Goal: Task Accomplishment & Management: Use online tool/utility

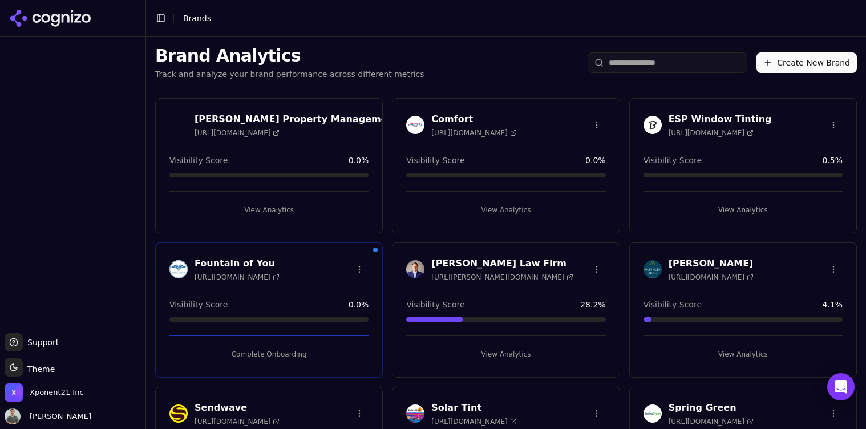
click at [495, 213] on button "View Analytics" at bounding box center [505, 210] width 199 height 18
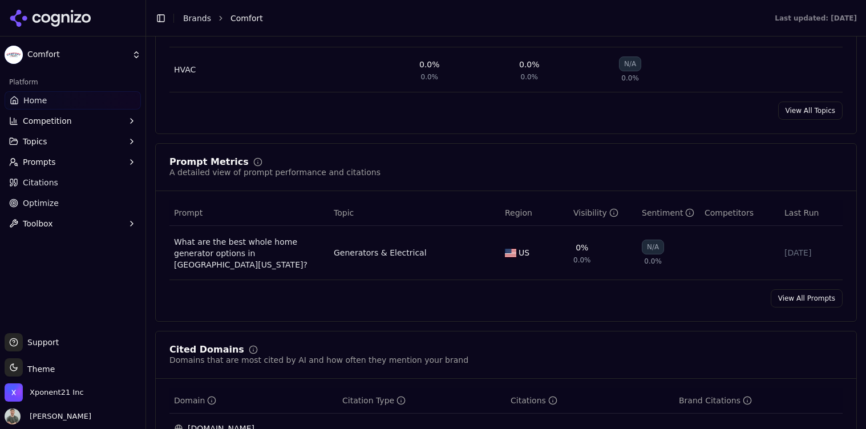
scroll to position [735, 0]
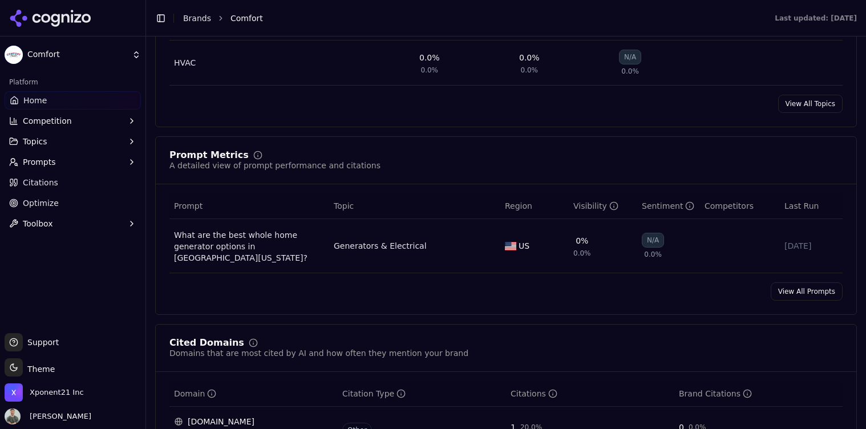
click at [793, 291] on link "View All Prompts" at bounding box center [807, 292] width 72 height 18
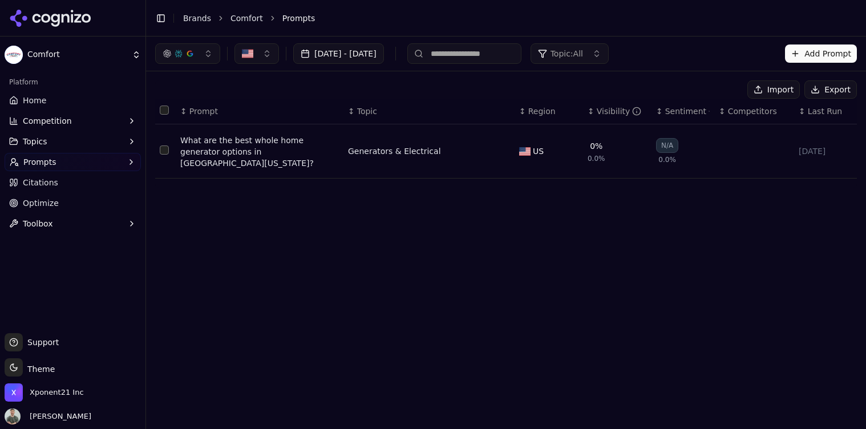
click at [796, 51] on button "Add Prompt" at bounding box center [821, 54] width 72 height 18
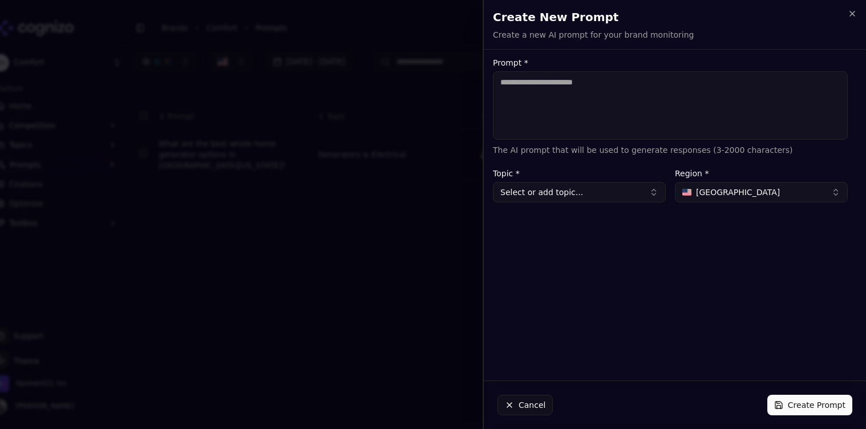
click at [841, 16] on h2 "Create New Prompt" at bounding box center [675, 17] width 364 height 16
click at [856, 13] on icon "button" at bounding box center [852, 13] width 9 height 9
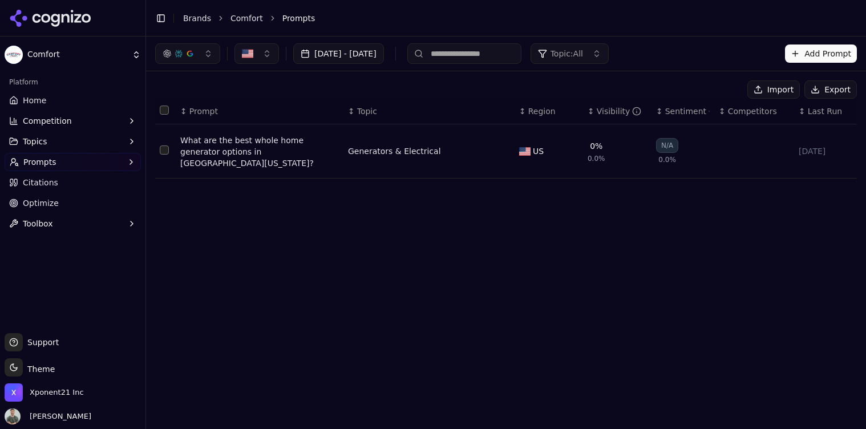
click at [845, 92] on button "Export" at bounding box center [831, 89] width 53 height 18
click at [773, 100] on th "↕ Competitors" at bounding box center [755, 112] width 80 height 26
click at [772, 94] on button "Import" at bounding box center [774, 89] width 53 height 18
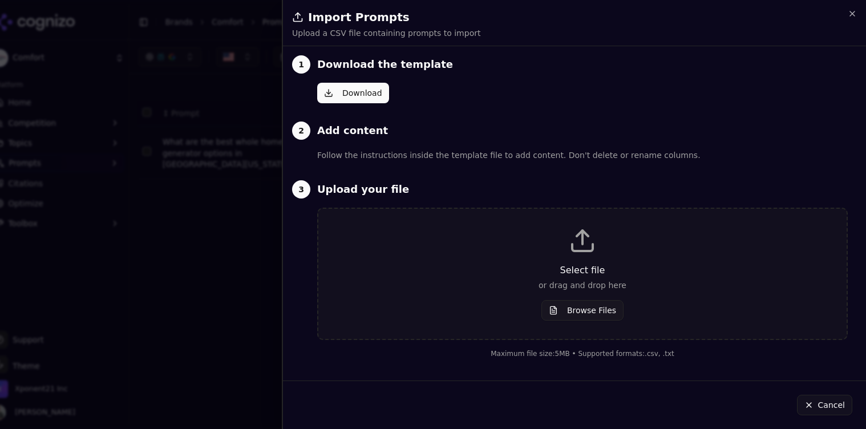
click at [363, 94] on button "Download" at bounding box center [353, 93] width 72 height 21
click at [595, 273] on p "Select file" at bounding box center [583, 271] width 492 height 14
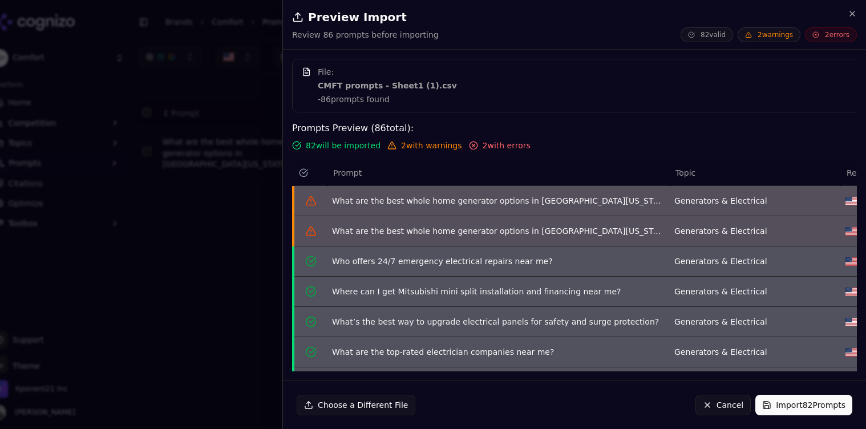
click at [788, 404] on button "Import 82 Prompts" at bounding box center [804, 405] width 97 height 21
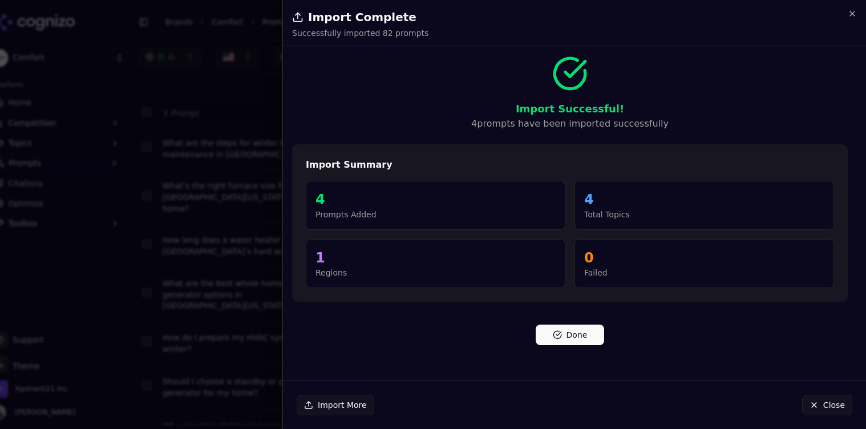
click at [578, 334] on button "Done" at bounding box center [570, 335] width 68 height 21
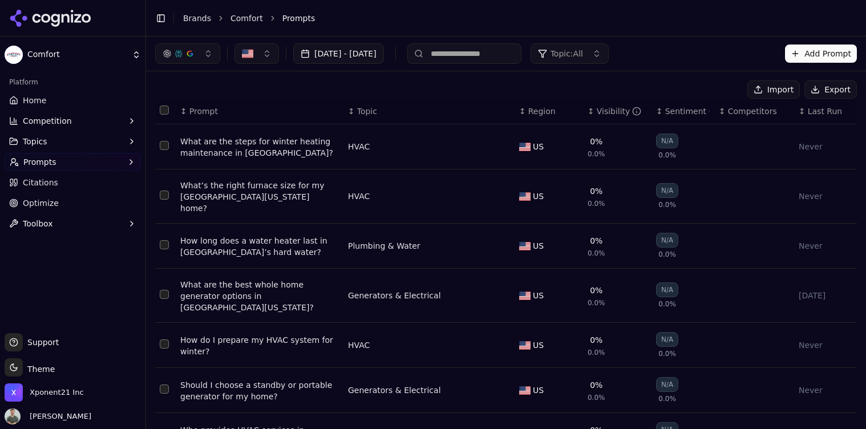
click at [54, 97] on link "Home" at bounding box center [73, 100] width 136 height 18
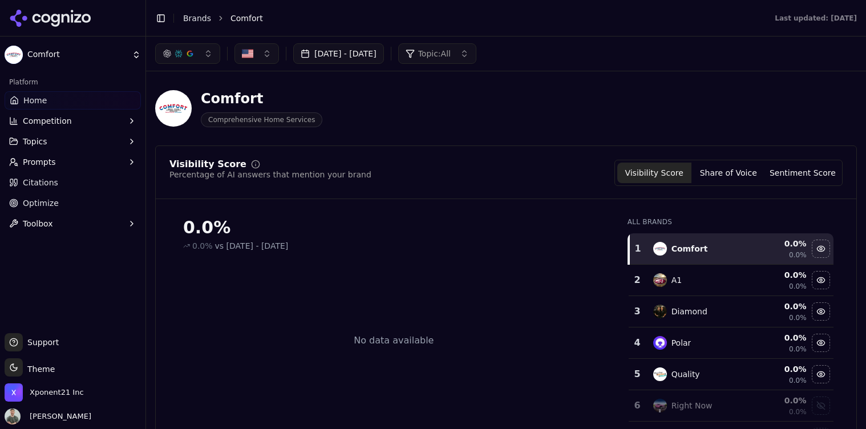
click at [59, 50] on html "Comfort Platform Home Competition Topics Prompts Citations Optimize Toolbox Sup…" at bounding box center [433, 214] width 866 height 429
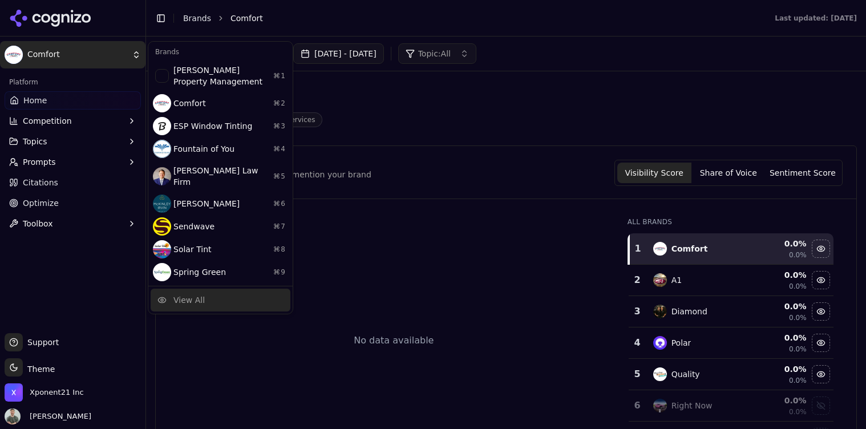
click at [233, 289] on div "View All" at bounding box center [221, 300] width 140 height 23
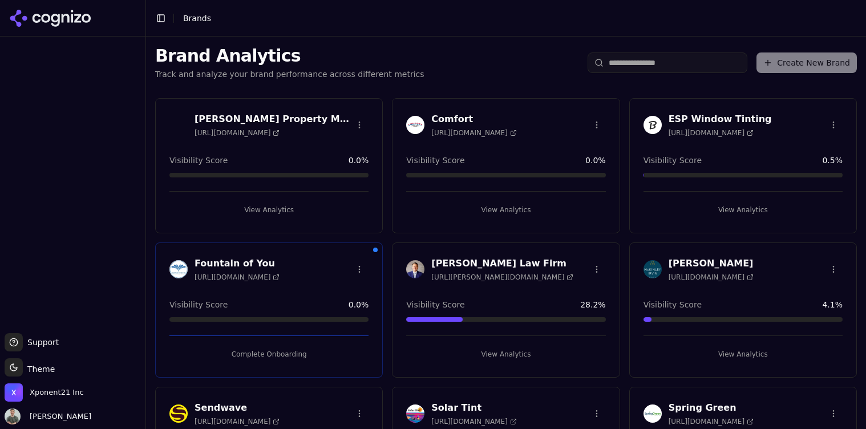
click at [794, 62] on div "Create New Brand" at bounding box center [722, 63] width 269 height 21
click at [657, 67] on input "search" at bounding box center [668, 63] width 160 height 21
click at [496, 71] on div "Brand Analytics Track and analyze your brand performance across different metri…" at bounding box center [506, 63] width 720 height 53
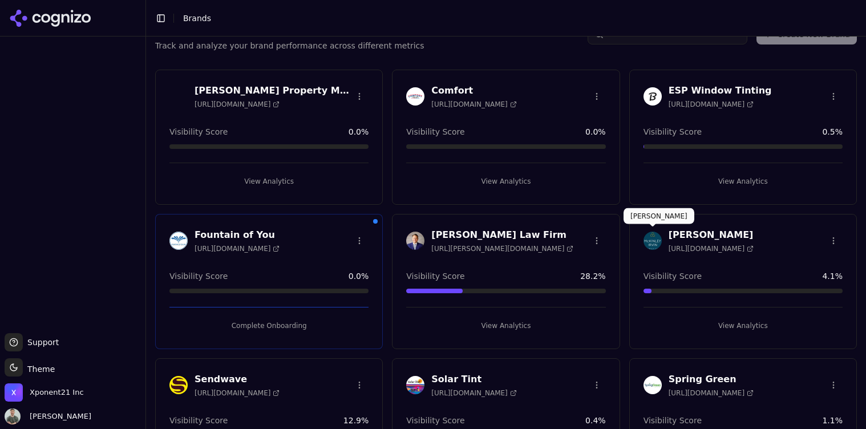
scroll to position [27, 0]
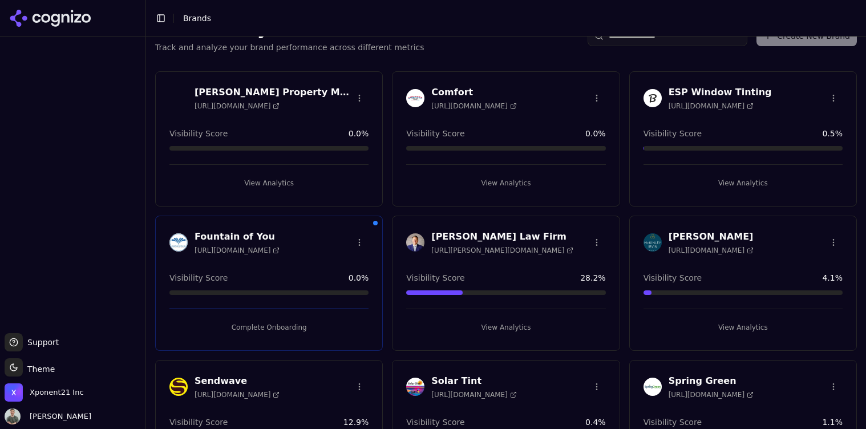
click at [744, 183] on button "View Analytics" at bounding box center [743, 183] width 199 height 18
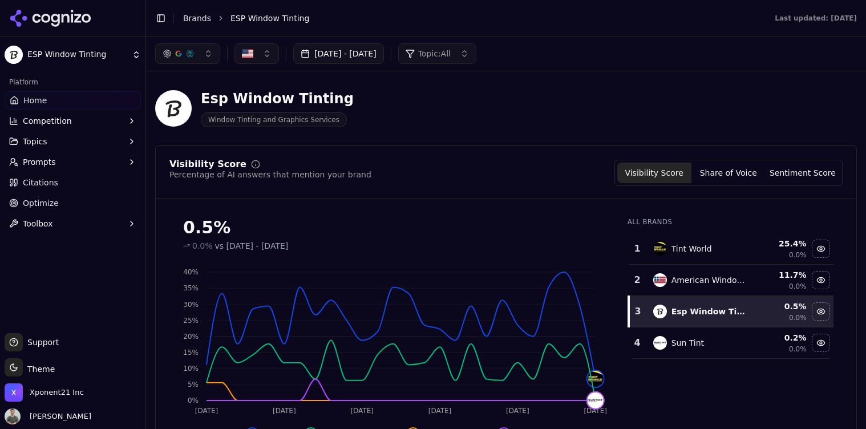
click at [192, 20] on link "Brands" at bounding box center [197, 18] width 28 height 9
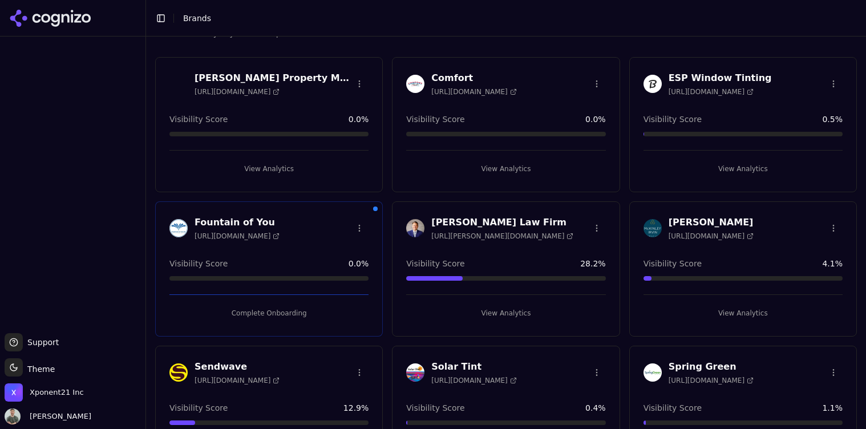
scroll to position [53, 0]
